Goal: Navigation & Orientation: Find specific page/section

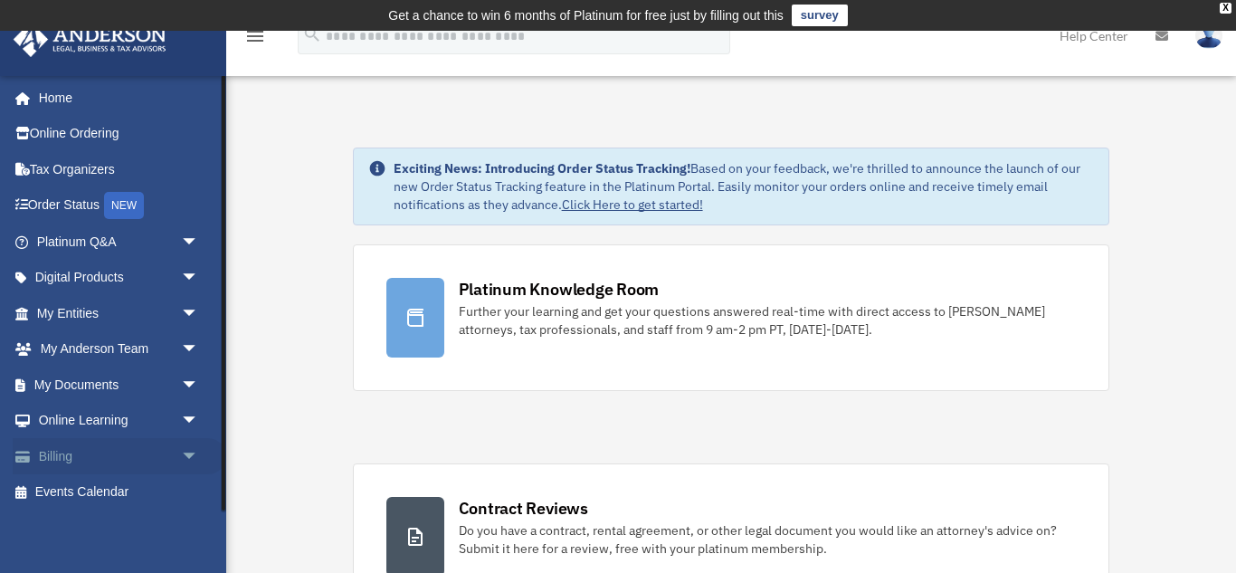
click at [91, 459] on link "Billing arrow_drop_down" at bounding box center [120, 456] width 214 height 36
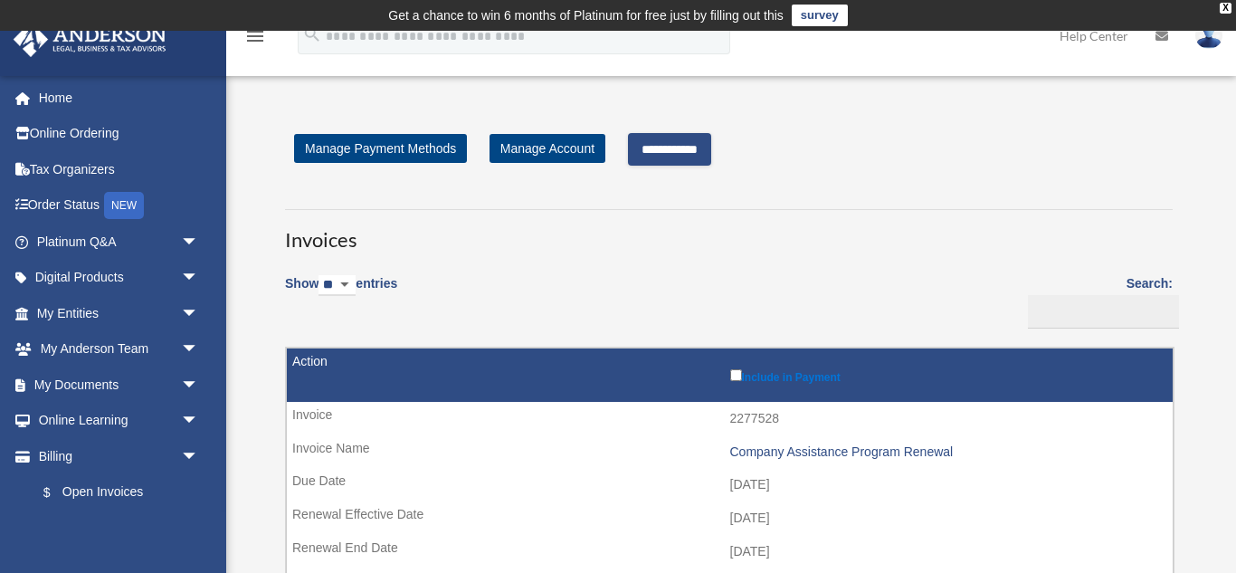
click at [711, 153] on input "**********" at bounding box center [669, 149] width 83 height 33
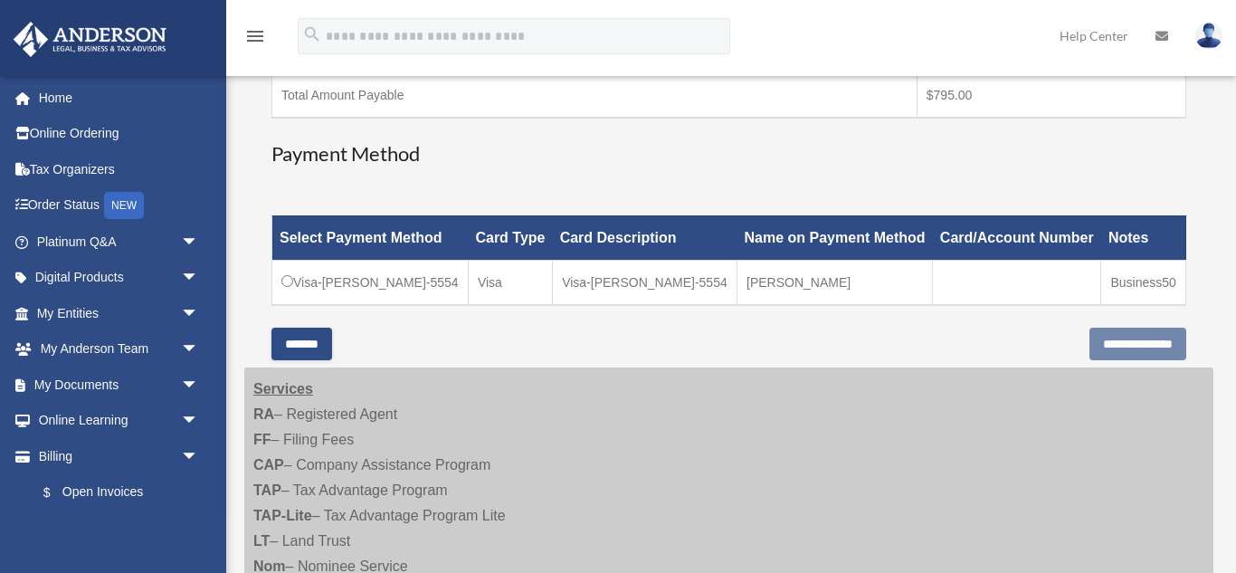
scroll to position [421, 0]
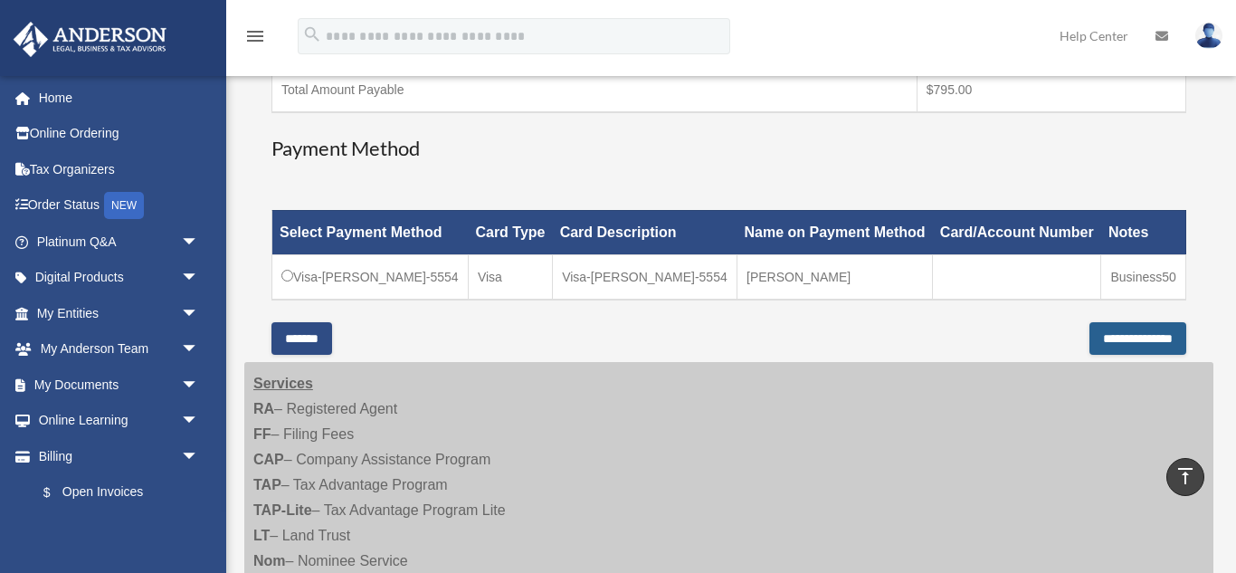
click at [1123, 355] on input "**********" at bounding box center [1137, 338] width 97 height 33
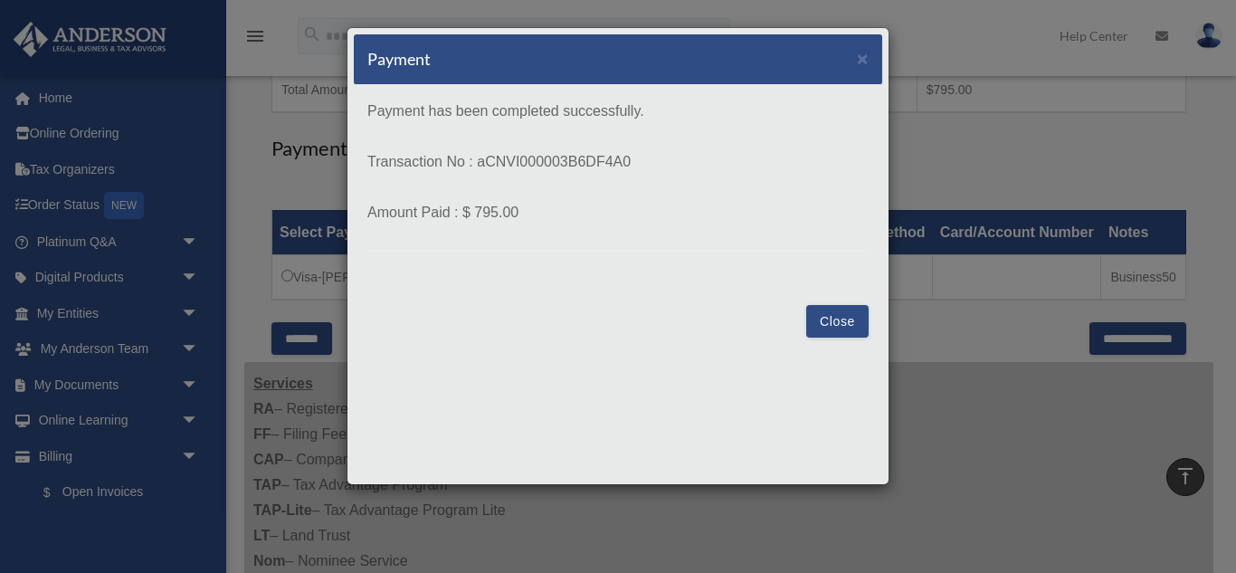
click at [854, 332] on button "Close" at bounding box center [837, 321] width 62 height 33
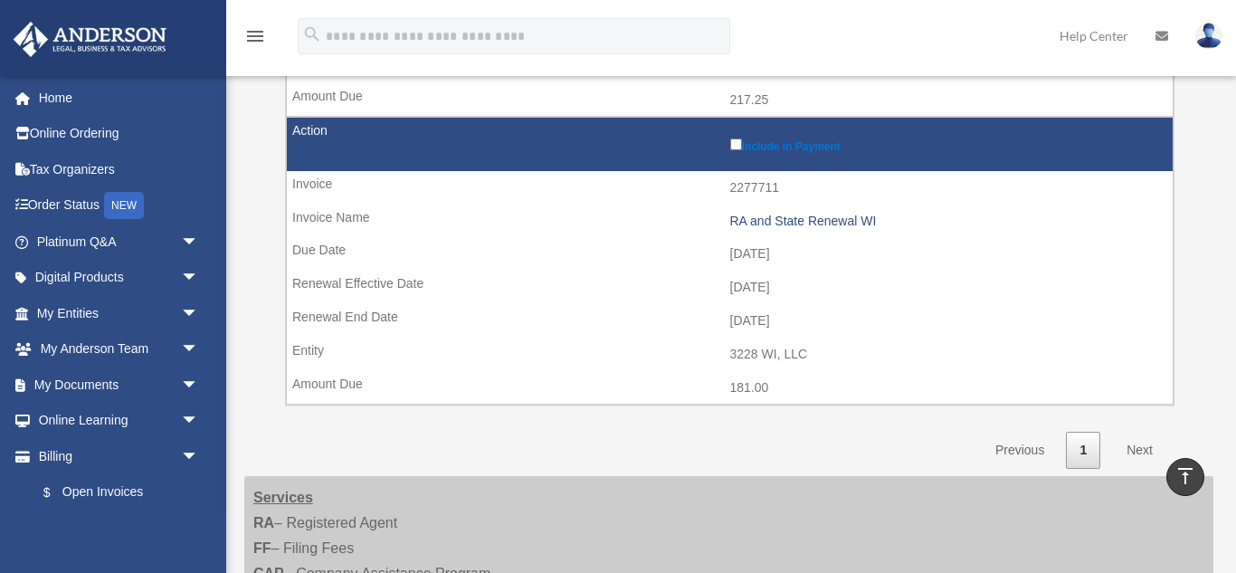
scroll to position [525, 0]
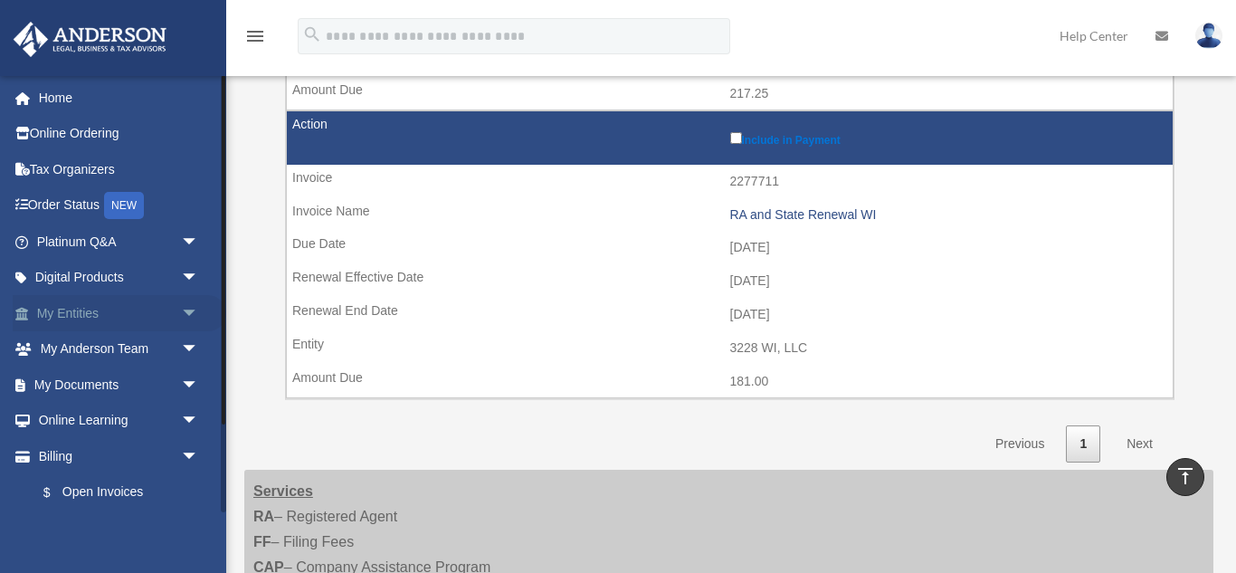
click at [117, 310] on link "My Entities arrow_drop_down" at bounding box center [120, 313] width 214 height 36
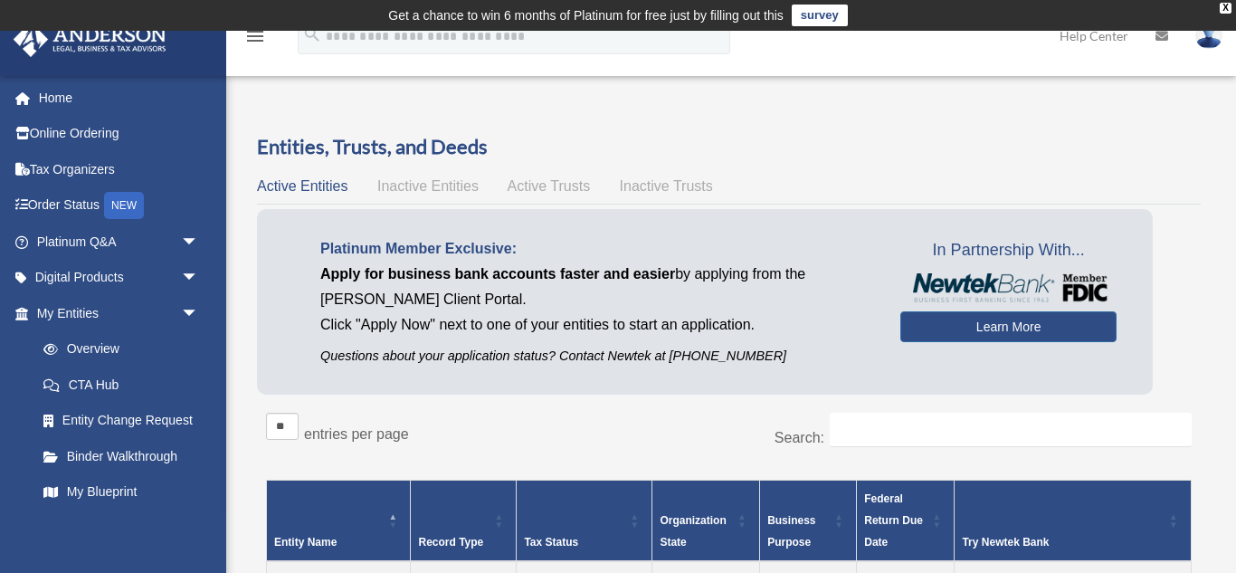
click at [413, 182] on span "Inactive Entities" at bounding box center [427, 185] width 101 height 15
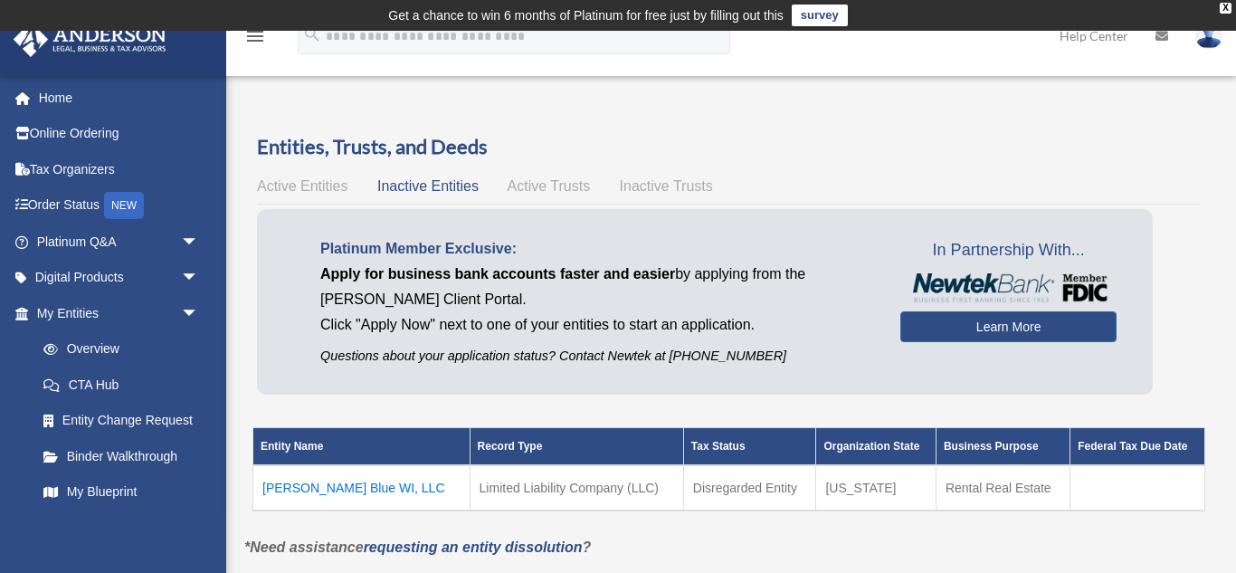
click at [336, 188] on span "Active Entities" at bounding box center [302, 185] width 90 height 15
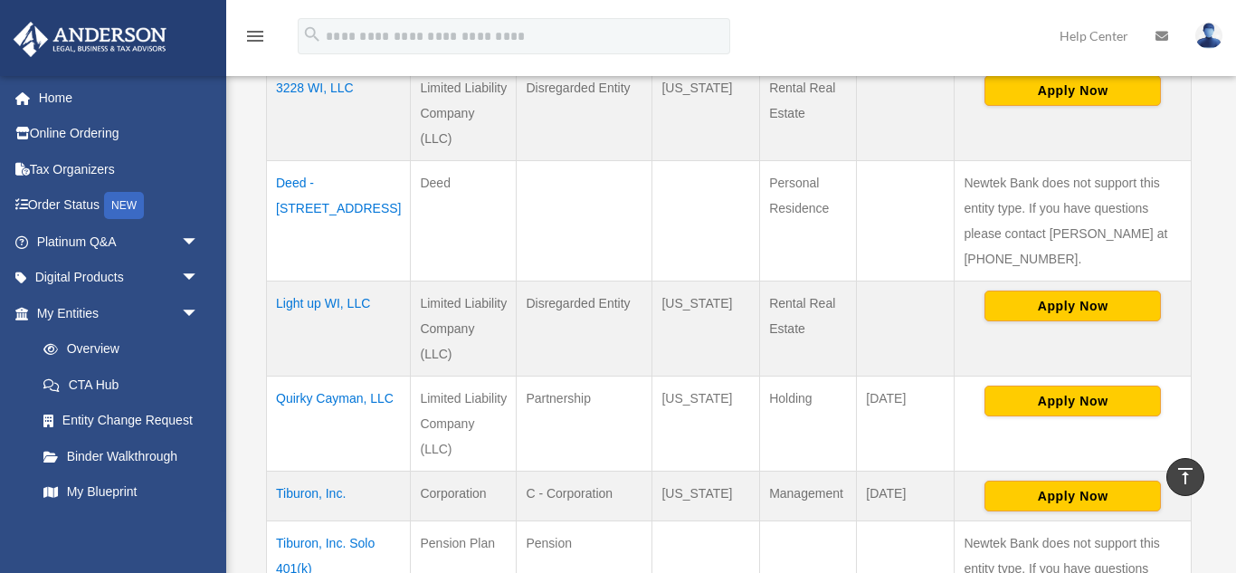
scroll to position [717, 0]
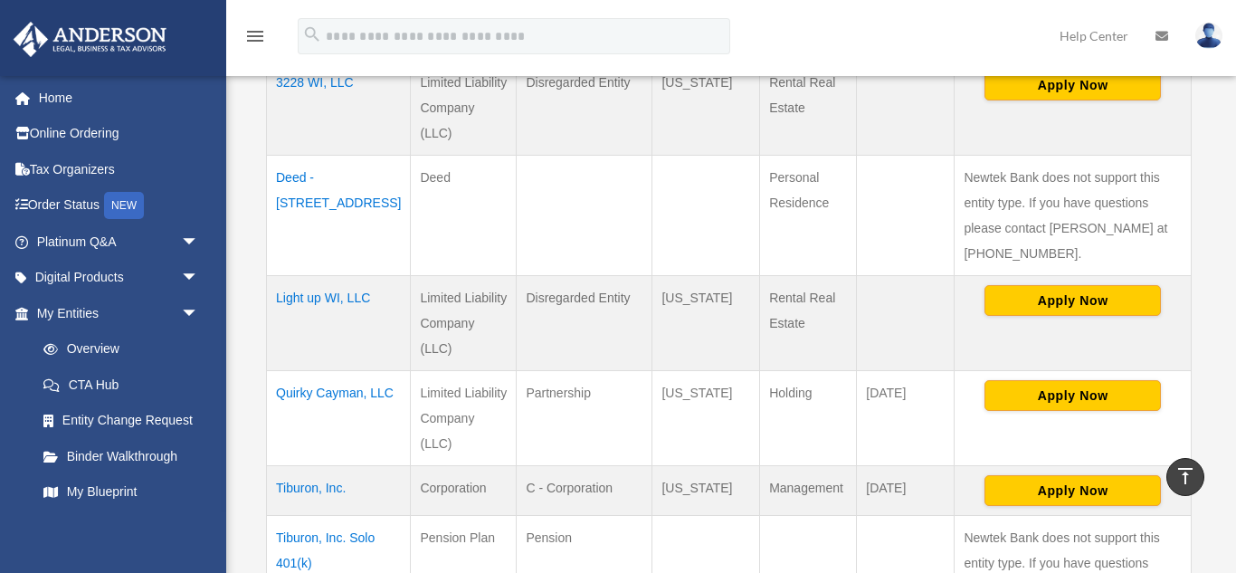
click at [304, 275] on td "Light up WI, LLC" at bounding box center [339, 322] width 144 height 95
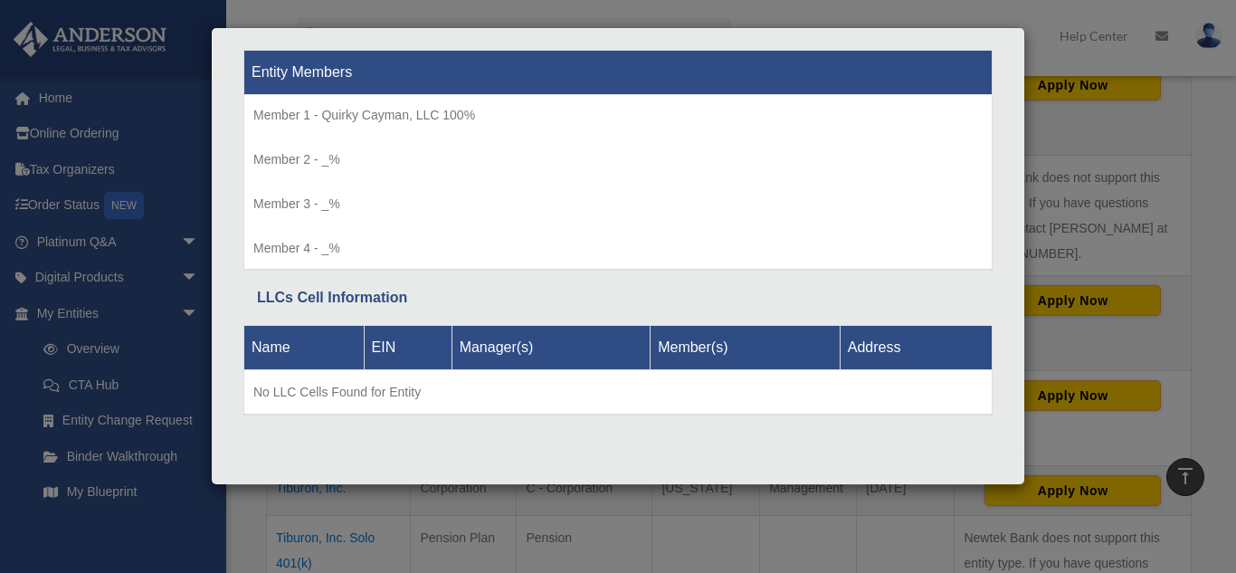
scroll to position [0, 0]
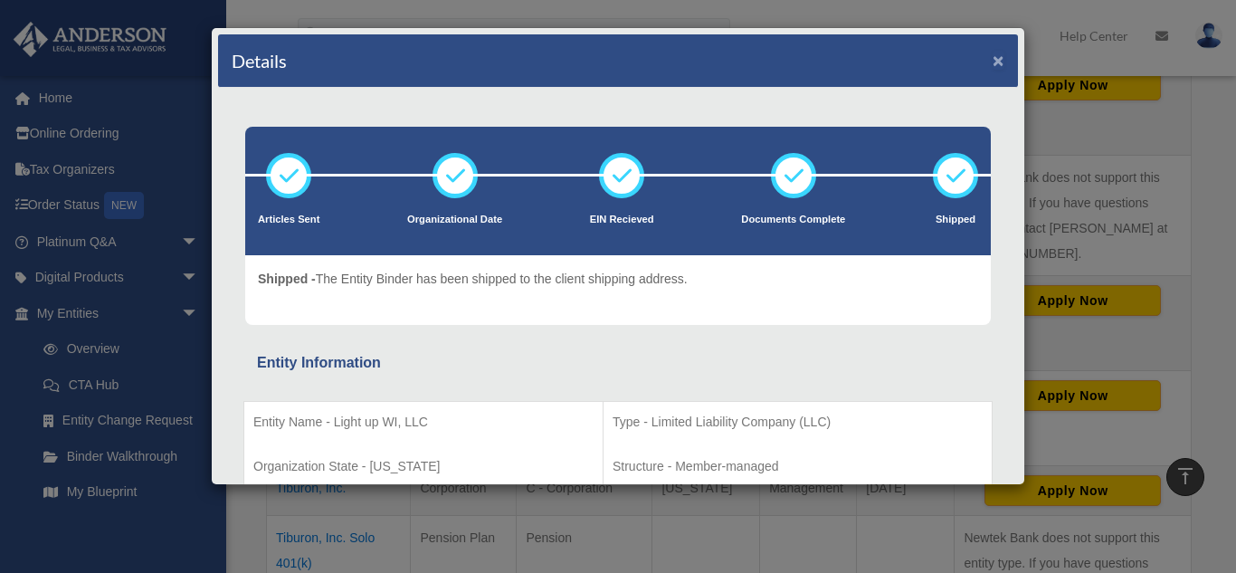
click at [998, 62] on button "×" at bounding box center [998, 60] width 12 height 19
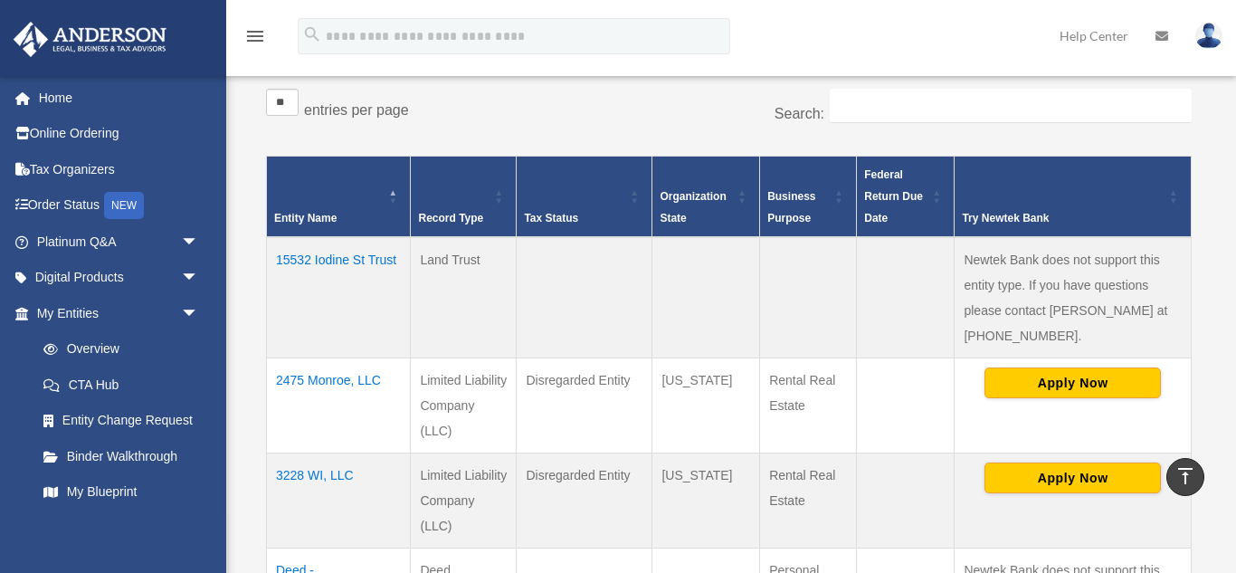
scroll to position [327, 0]
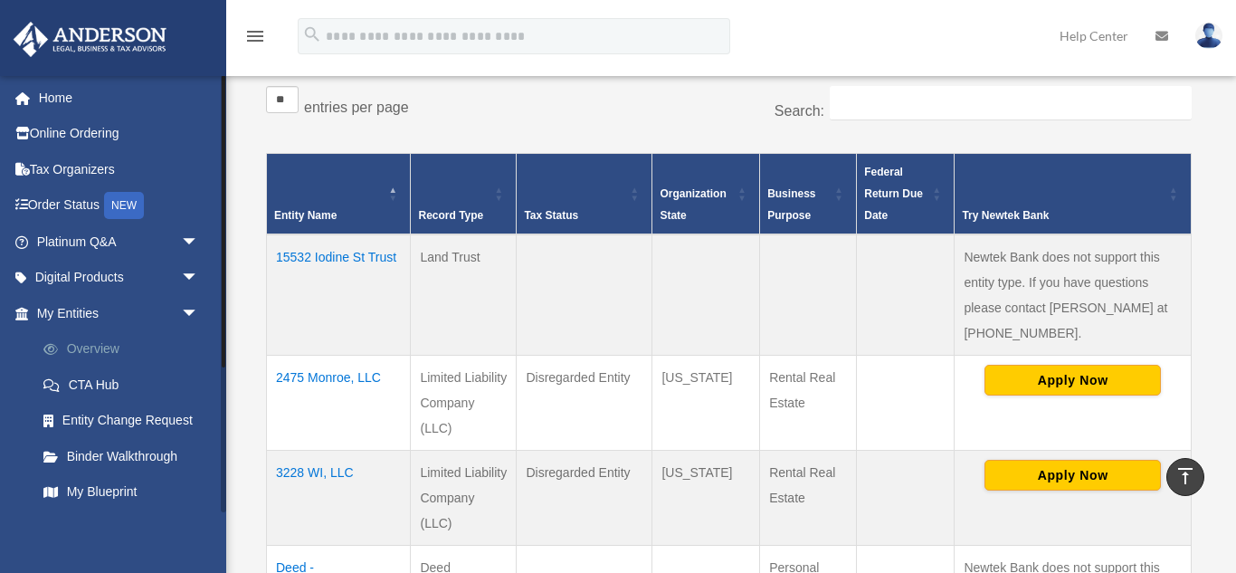
click at [95, 350] on link "Overview" at bounding box center [125, 349] width 201 height 36
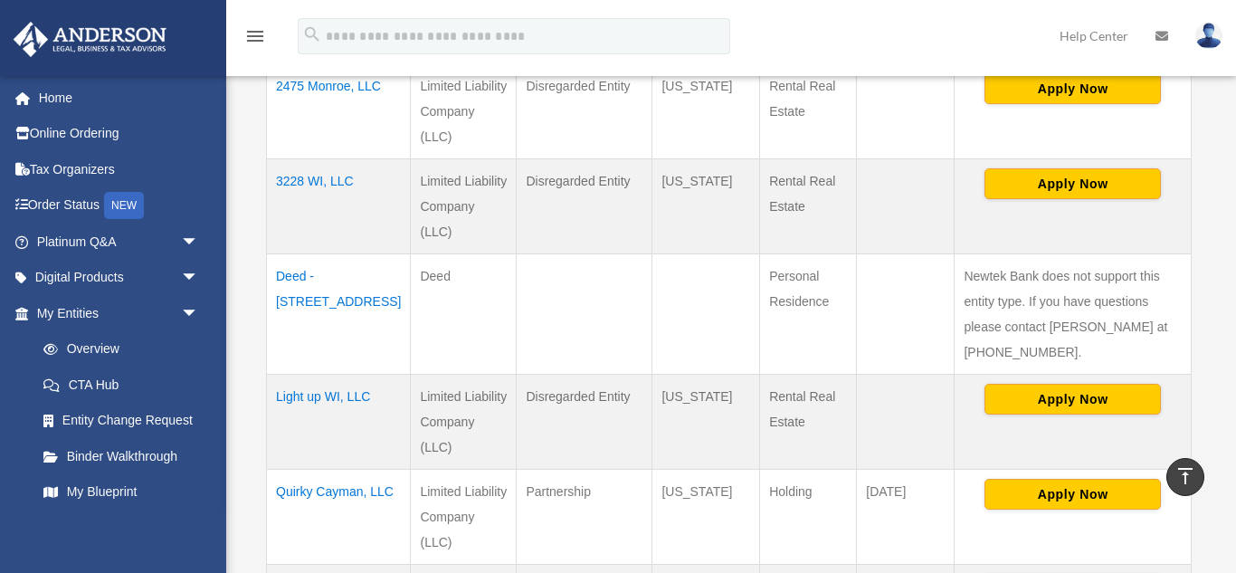
scroll to position [612, 0]
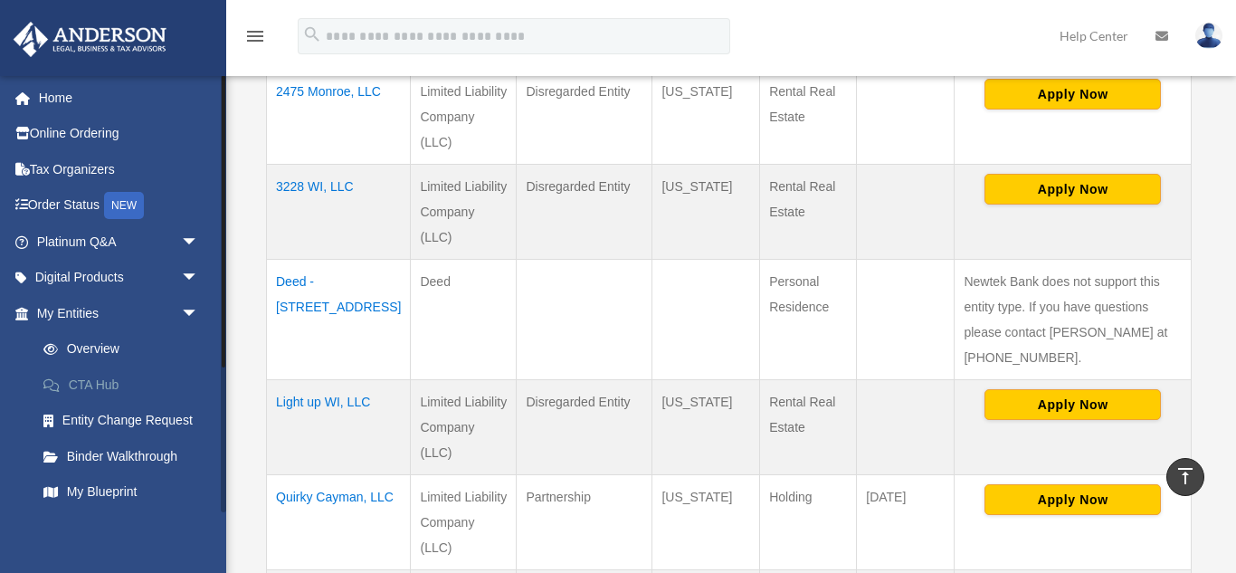
click at [109, 383] on link "CTA Hub" at bounding box center [125, 384] width 201 height 36
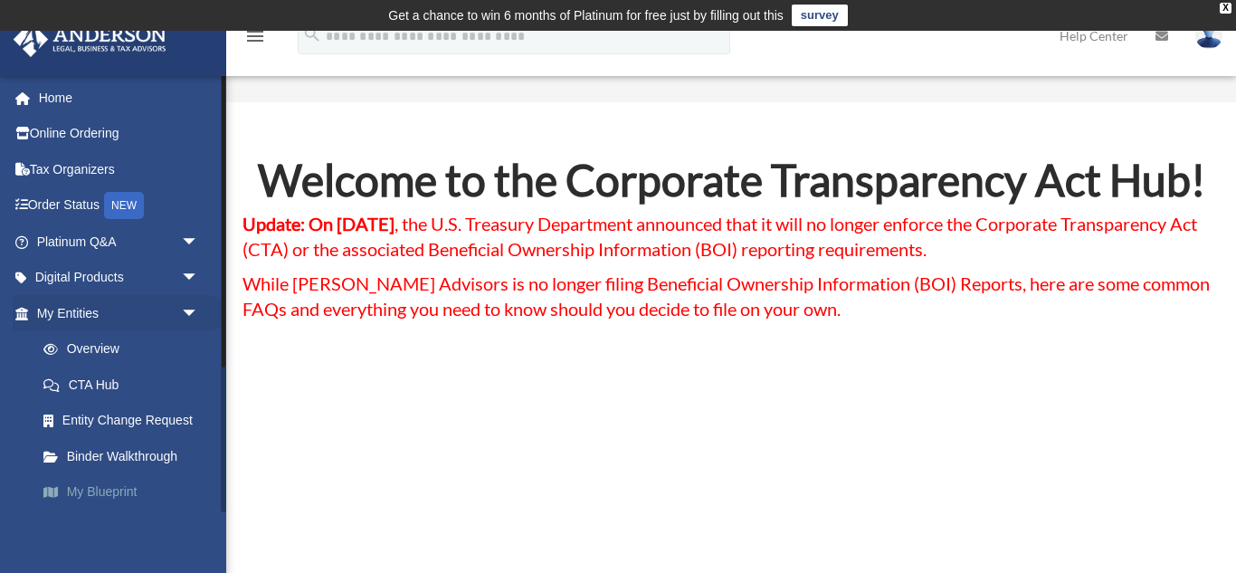
click at [116, 491] on link "My Blueprint" at bounding box center [125, 492] width 201 height 36
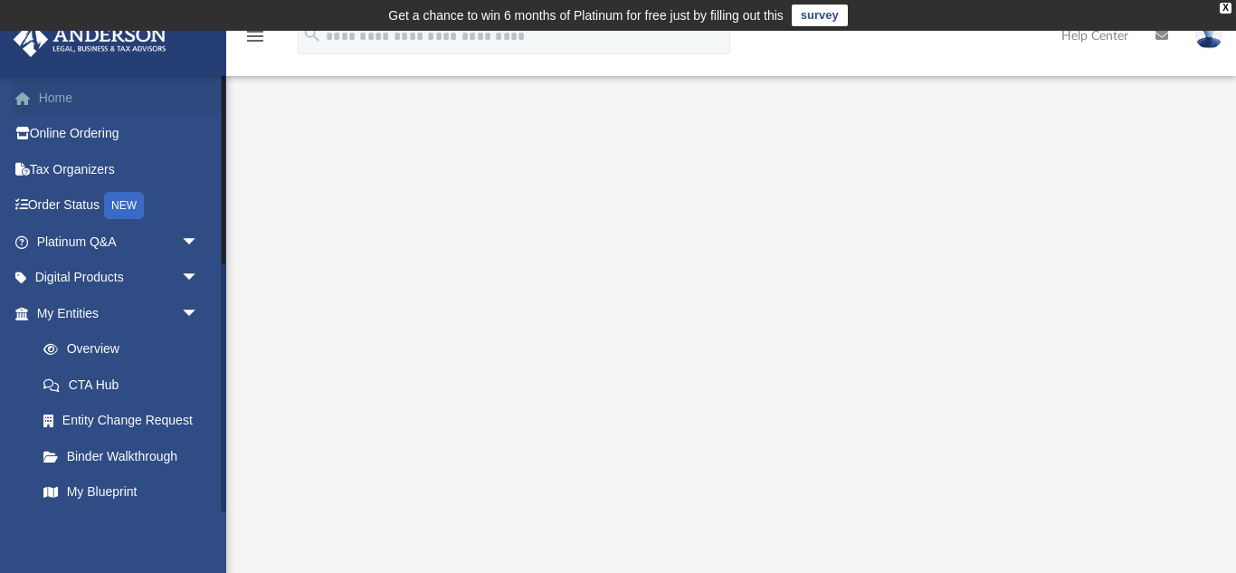
click at [60, 99] on link "Home" at bounding box center [120, 98] width 214 height 36
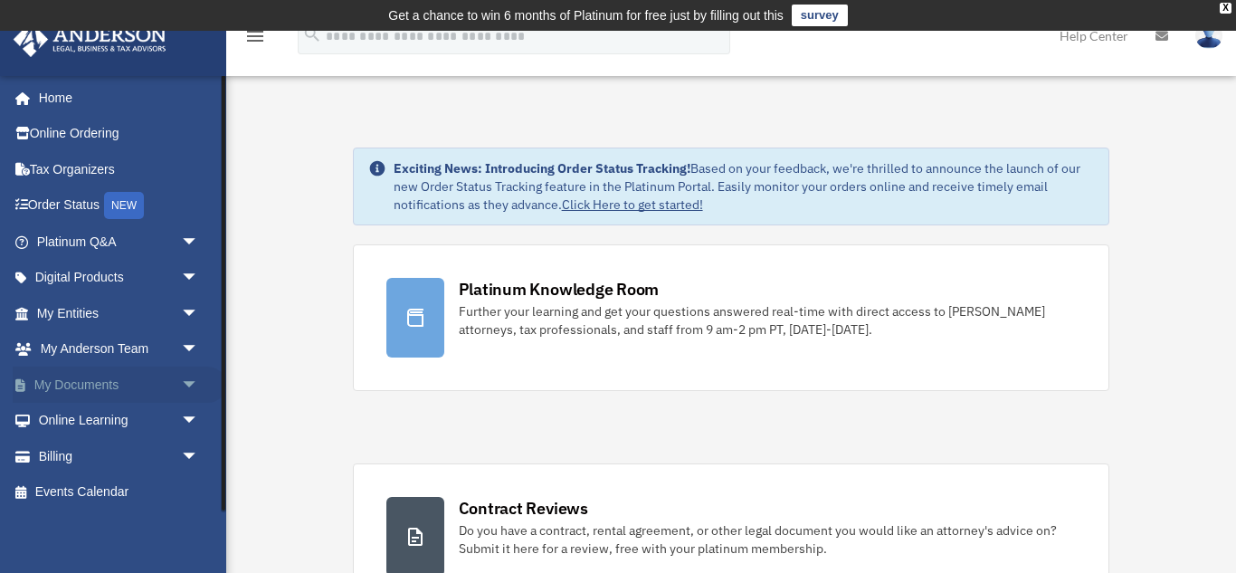
click at [185, 373] on span "arrow_drop_down" at bounding box center [199, 384] width 36 height 37
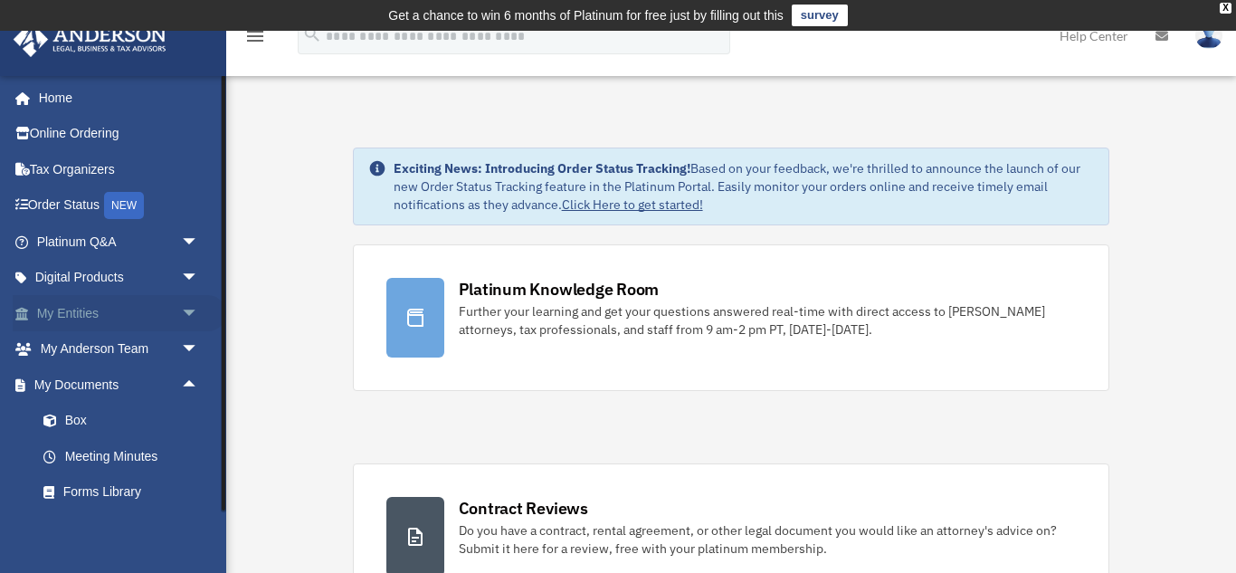
click at [194, 318] on span "arrow_drop_down" at bounding box center [199, 313] width 36 height 37
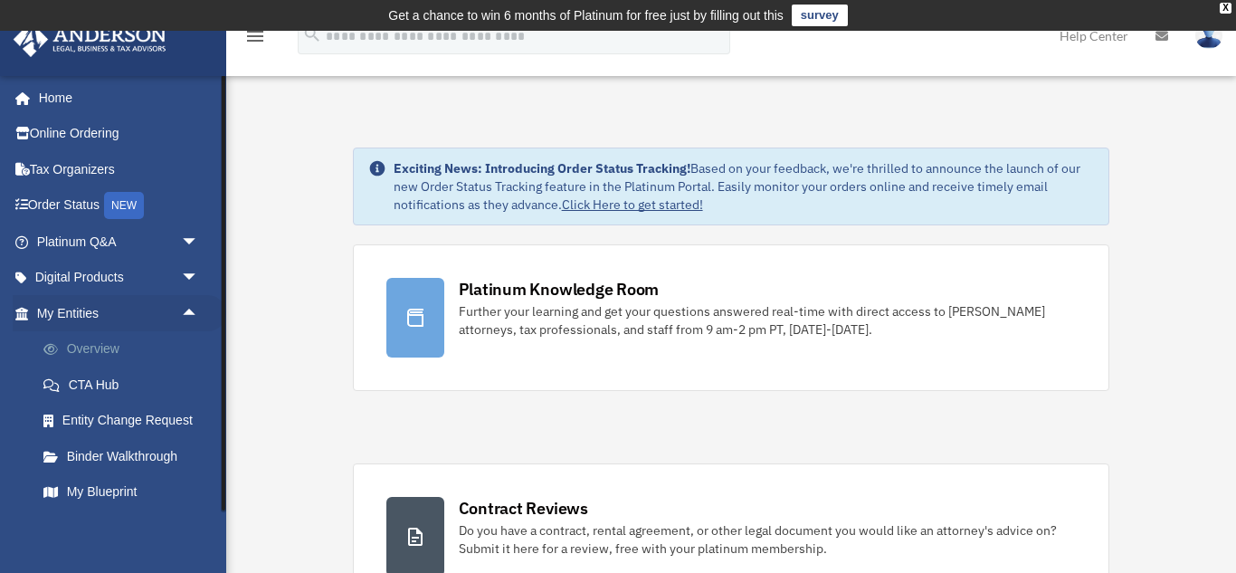
click at [123, 345] on link "Overview" at bounding box center [125, 349] width 201 height 36
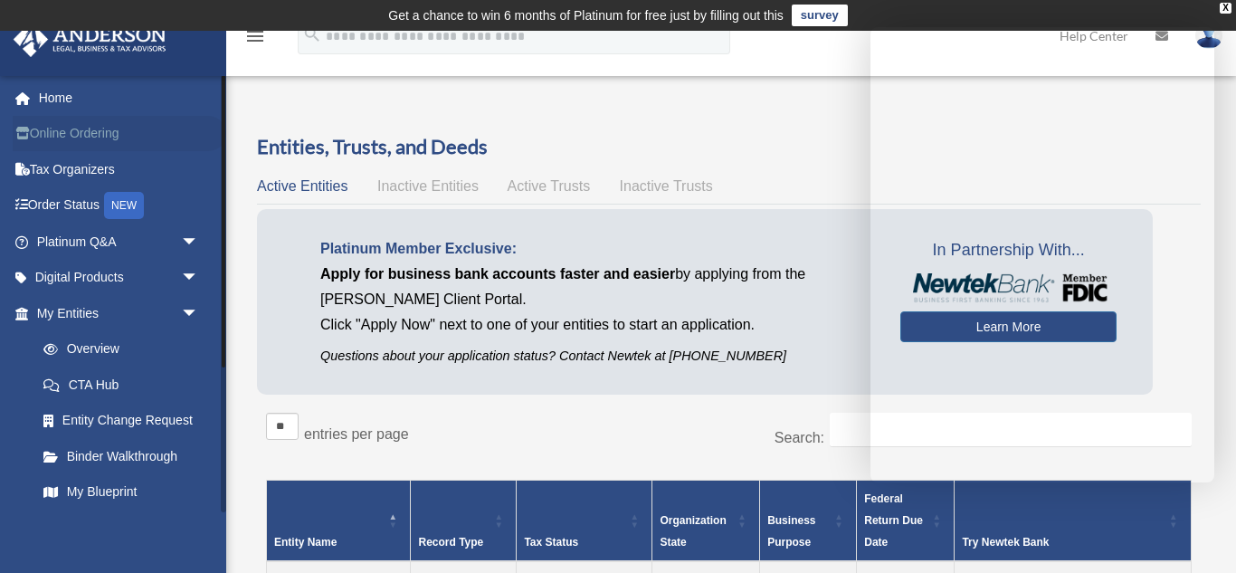
click at [101, 131] on link "Online Ordering" at bounding box center [120, 134] width 214 height 36
